Goal: Communication & Community: Answer question/provide support

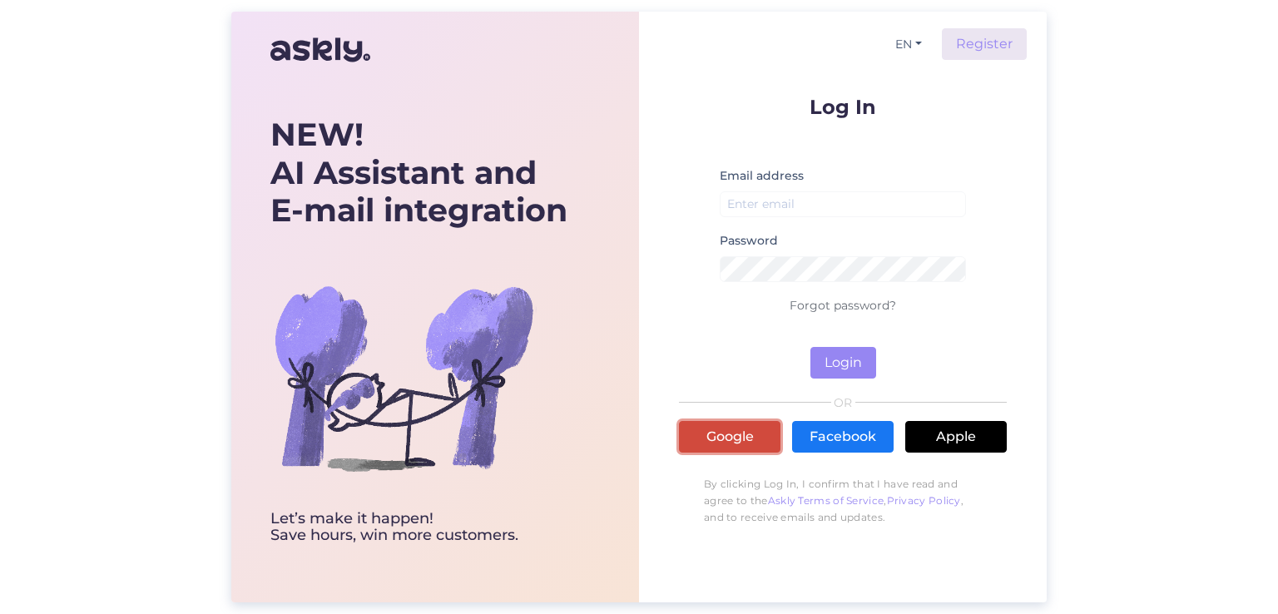
click at [750, 443] on link "Google" at bounding box center [730, 437] width 102 height 32
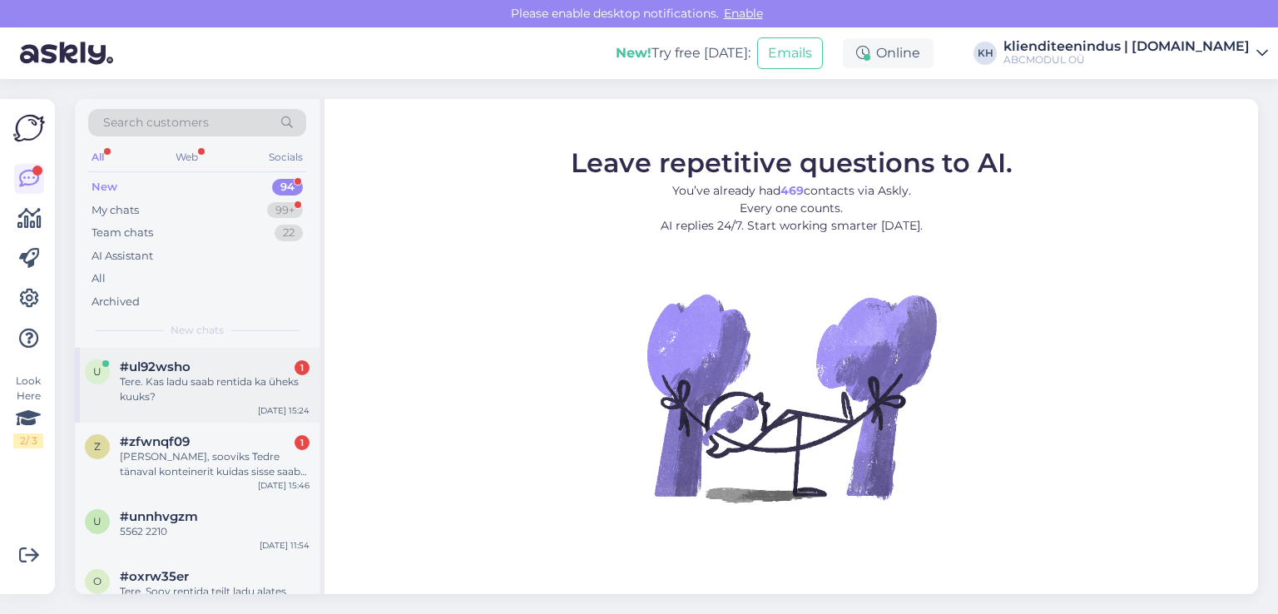
click at [200, 380] on div "Tere. Kas ladu saab rentida ka üheks kuuks?" at bounding box center [215, 389] width 190 height 30
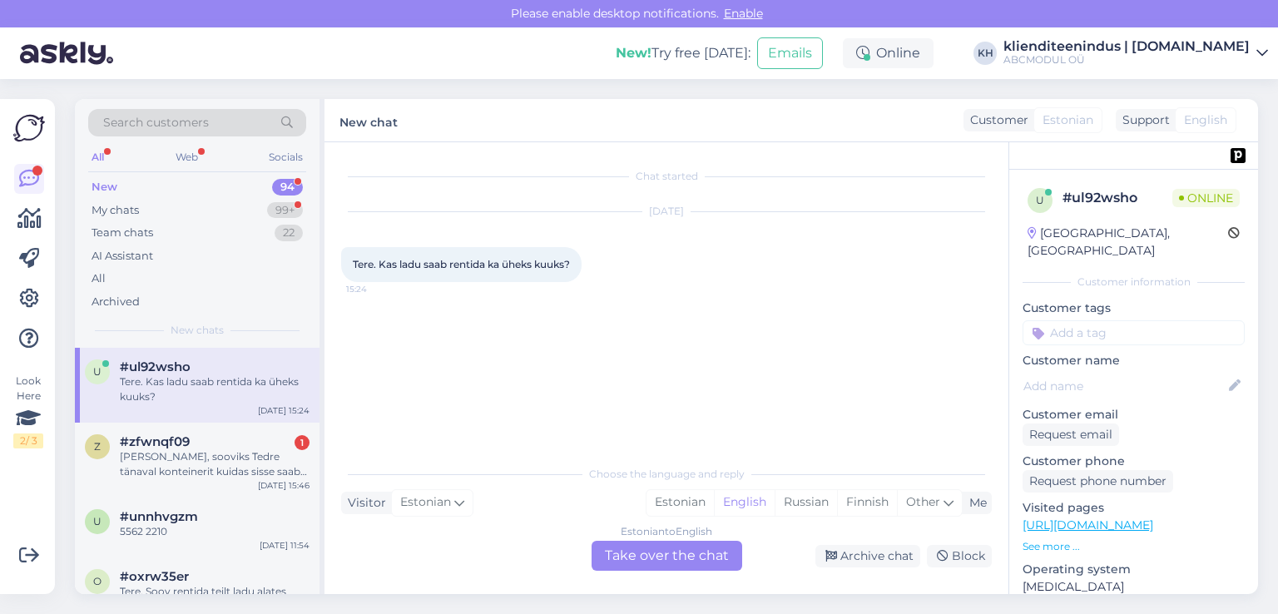
click at [666, 570] on div "Chat started [DATE] Tere. Kas ladu saab rentida ka üheks kuuks? 15:24 Choose th…" at bounding box center [666, 368] width 684 height 452
click at [667, 558] on div "Estonian to English Take over the chat" at bounding box center [667, 556] width 151 height 30
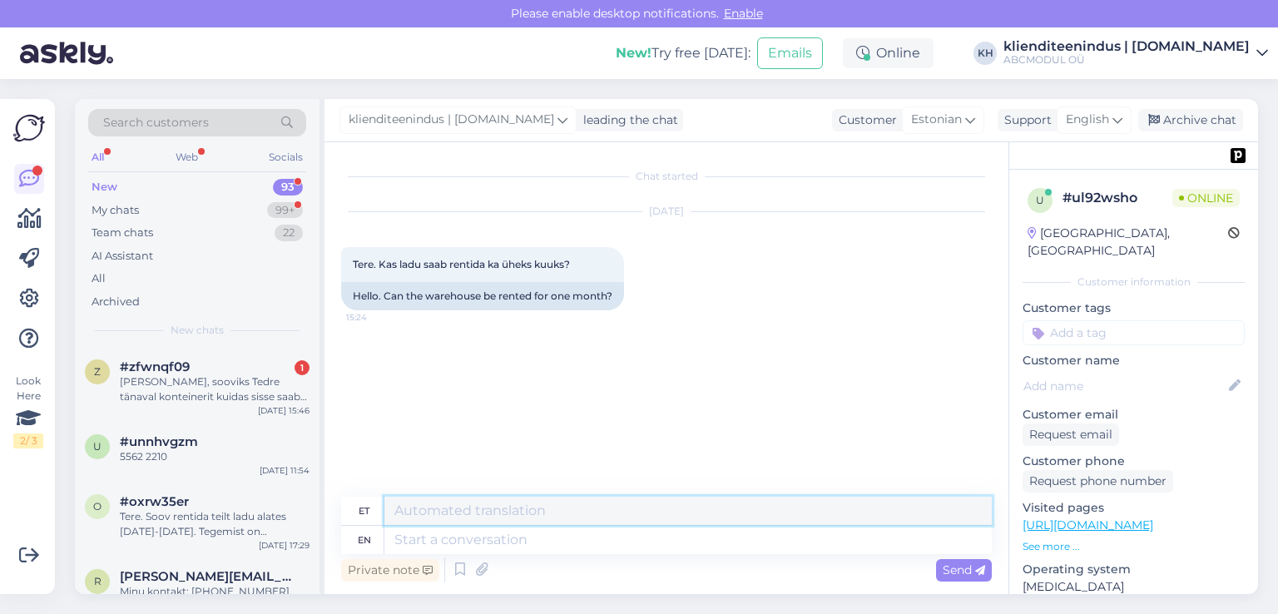
click at [443, 511] on textarea at bounding box center [687, 511] width 607 height 28
type textarea "Tere! Jah, minimaalne rendiperiood on 1 kuu."
click at [973, 565] on span "Send" at bounding box center [964, 569] width 42 height 15
click at [953, 577] on div "Send" at bounding box center [964, 570] width 56 height 22
click at [972, 571] on span "Send" at bounding box center [964, 569] width 42 height 15
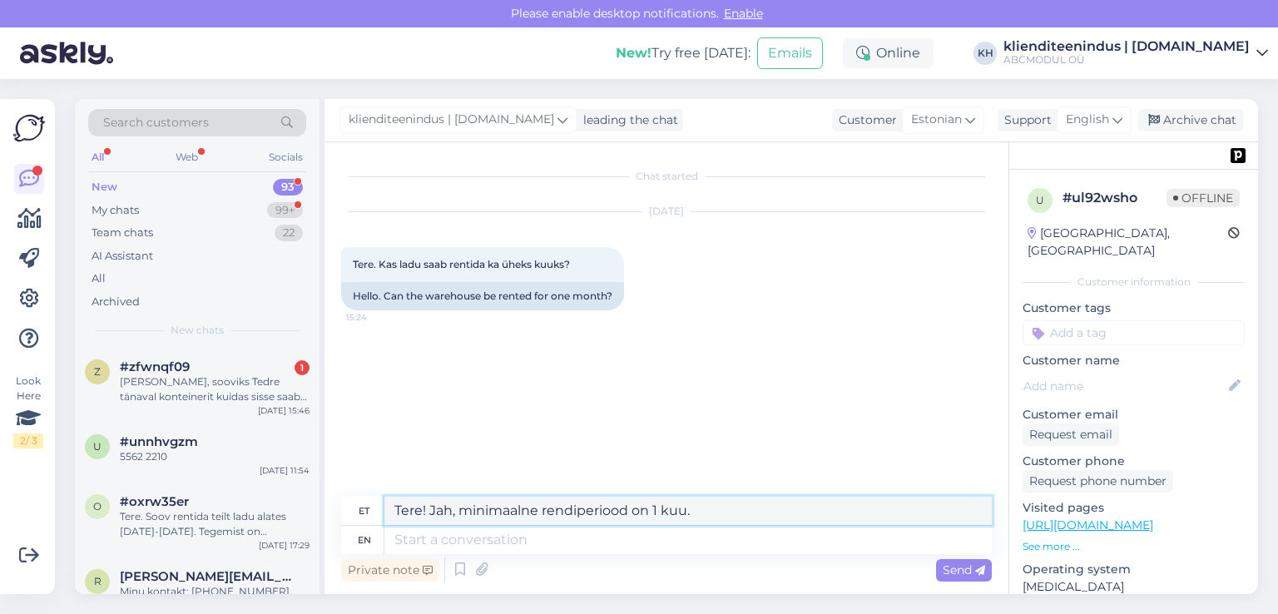
click at [702, 500] on textarea "Tere! Jah, minimaalne rendiperiood on 1 kuu." at bounding box center [687, 511] width 607 height 28
drag, startPoint x: 683, startPoint y: 514, endPoint x: 408, endPoint y: 509, distance: 275.4
click at [389, 505] on textarea "Tere! Jah, minimaalne rendiperiood on 1 kuu." at bounding box center [687, 511] width 607 height 28
click at [451, 540] on textarea at bounding box center [687, 540] width 607 height 28
paste textarea "Tere! Jah, minimaalne rendiperiood on 1 kuu"
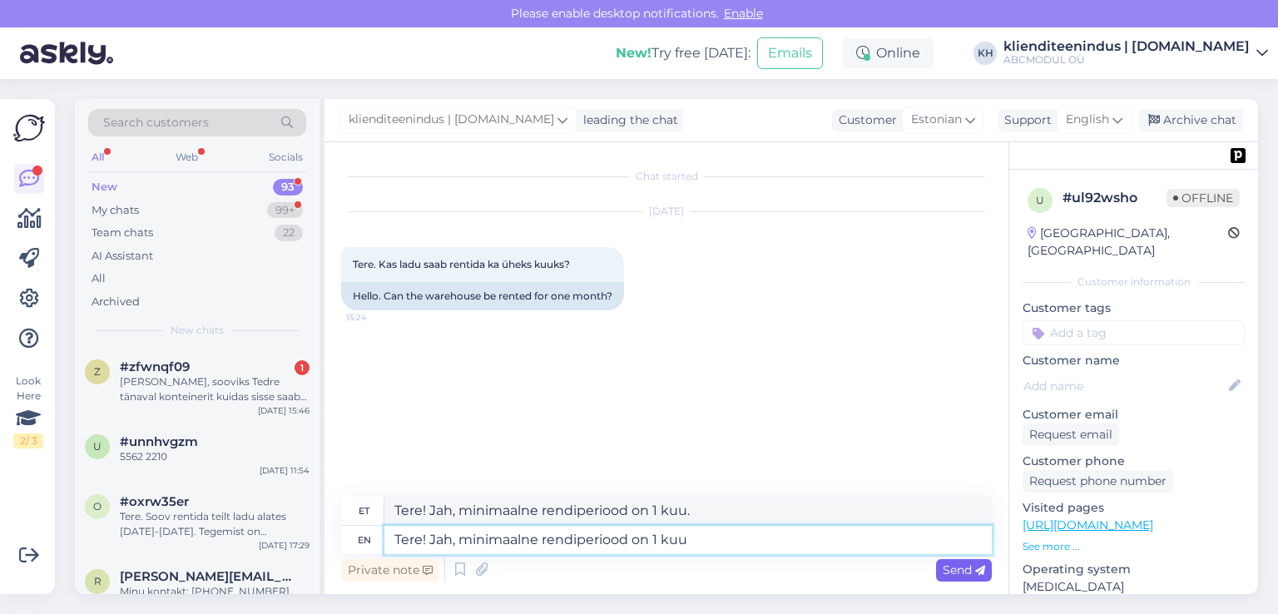
type textarea "Tere! Jah, minimaalne rendiperiood on 1 kuu"
click at [974, 571] on span "Send" at bounding box center [964, 569] width 42 height 15
type textarea "Tere! Jah, minimaalne rendiperiood on 1 kuu"
click at [953, 569] on span "Send" at bounding box center [964, 569] width 42 height 15
